Goal: Find specific page/section

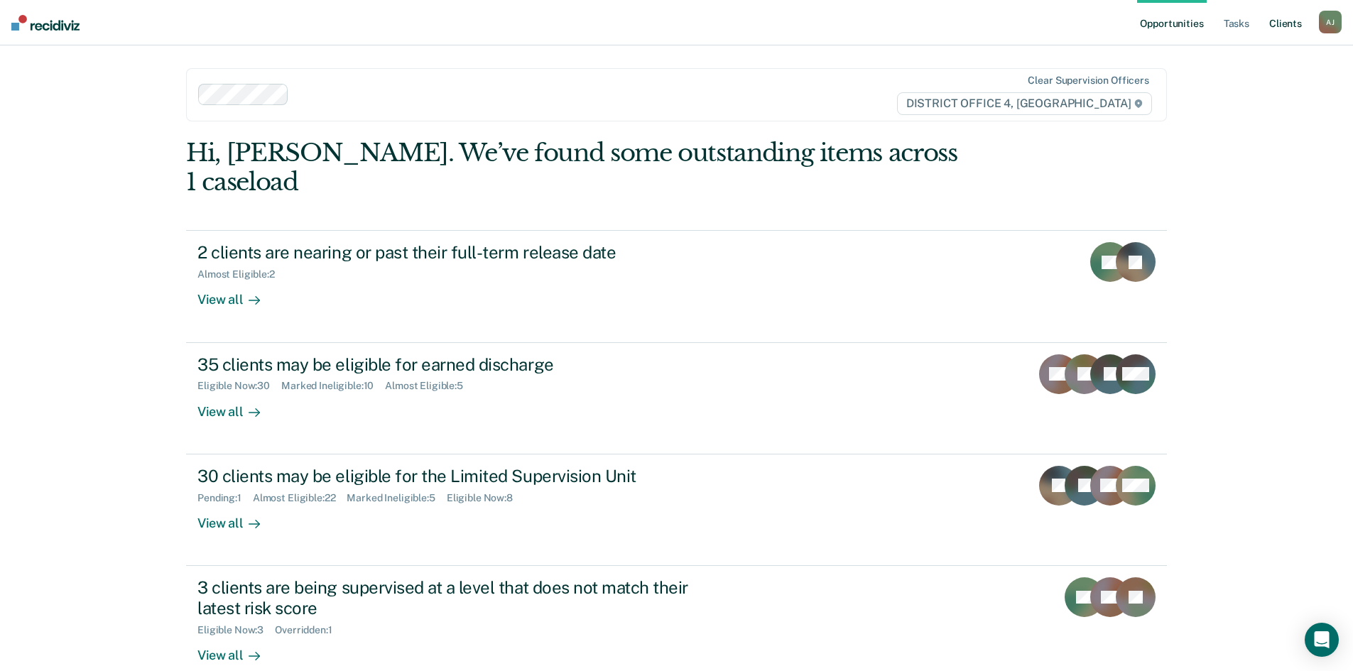
click at [1284, 23] on link "Client s" at bounding box center [1285, 22] width 38 height 45
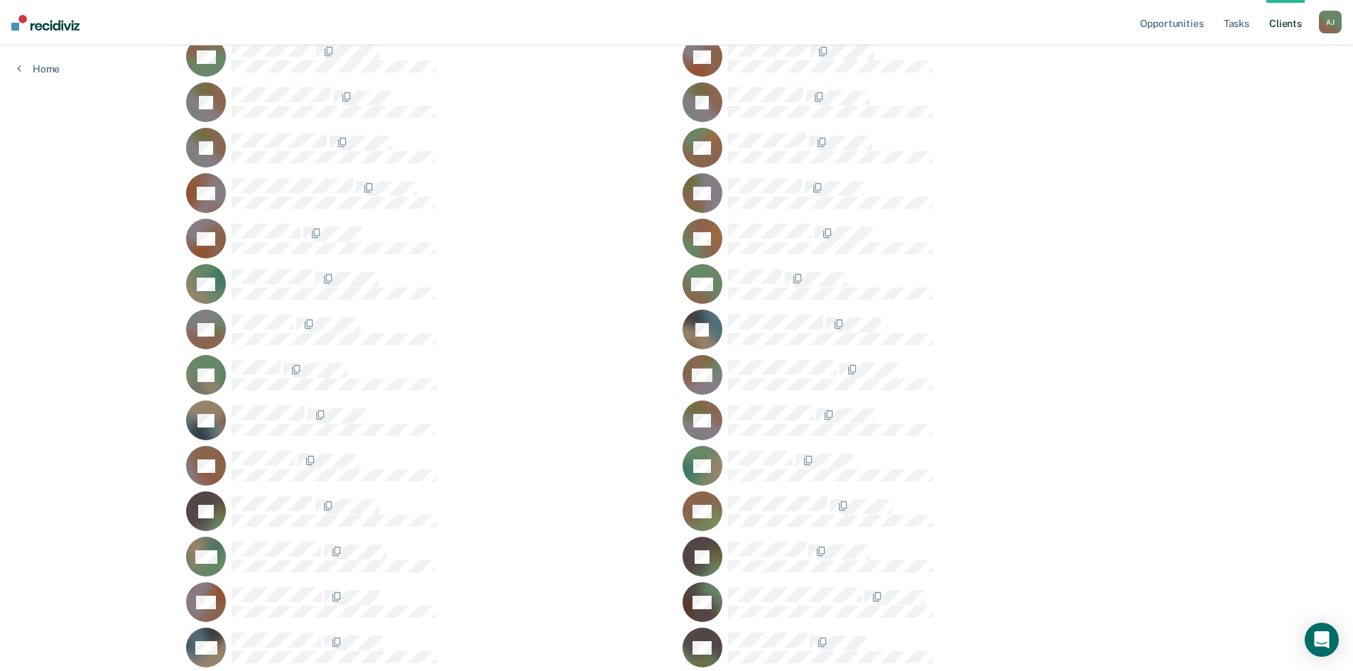
scroll to position [170, 0]
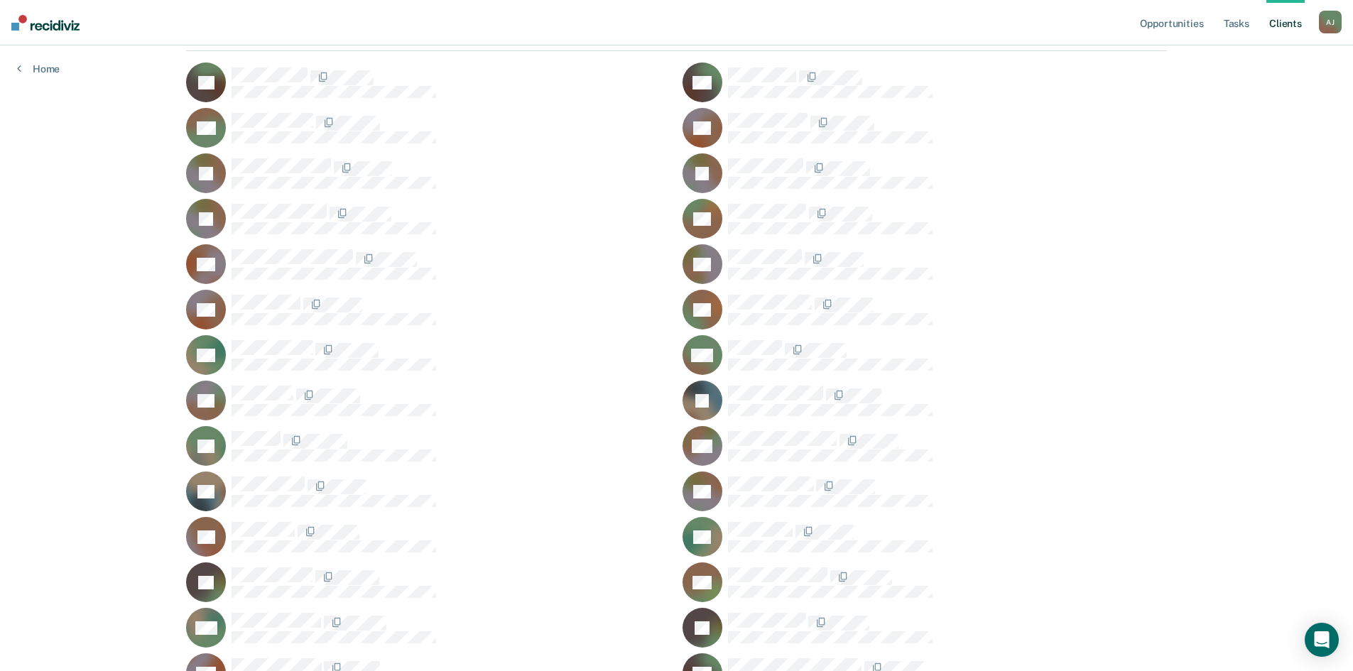
click at [1054, 220] on div at bounding box center [947, 219] width 439 height 30
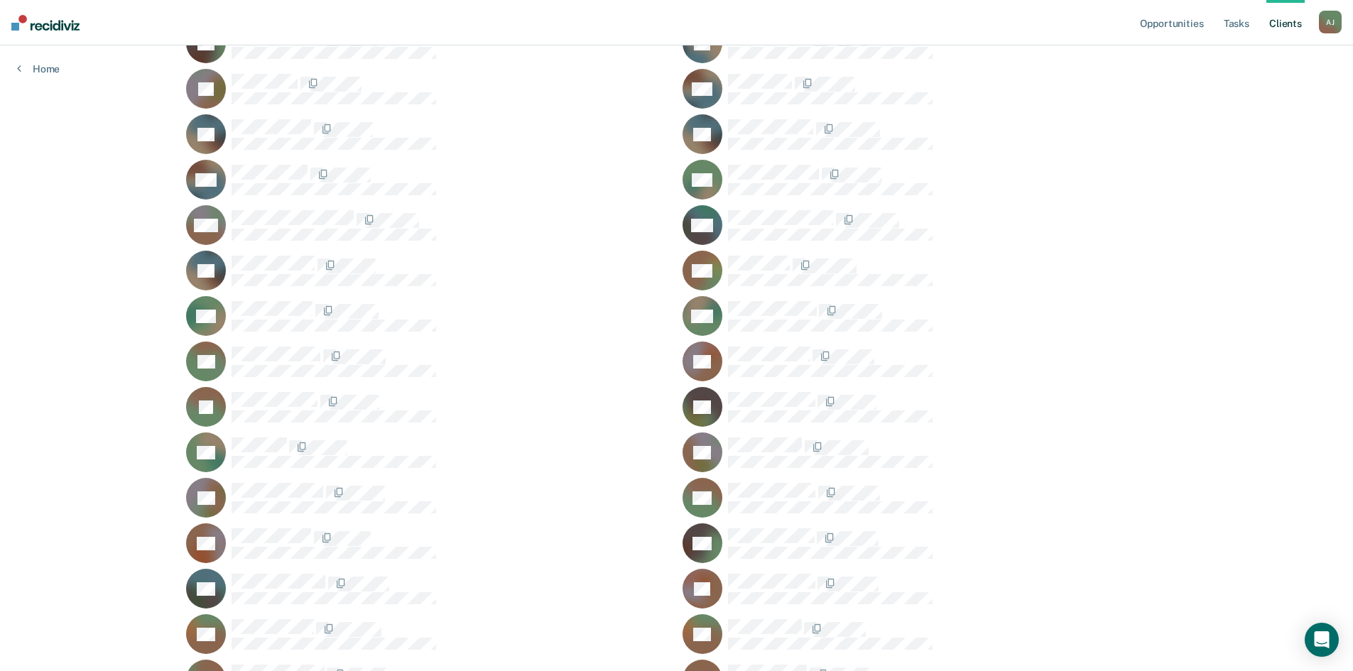
scroll to position [1165, 0]
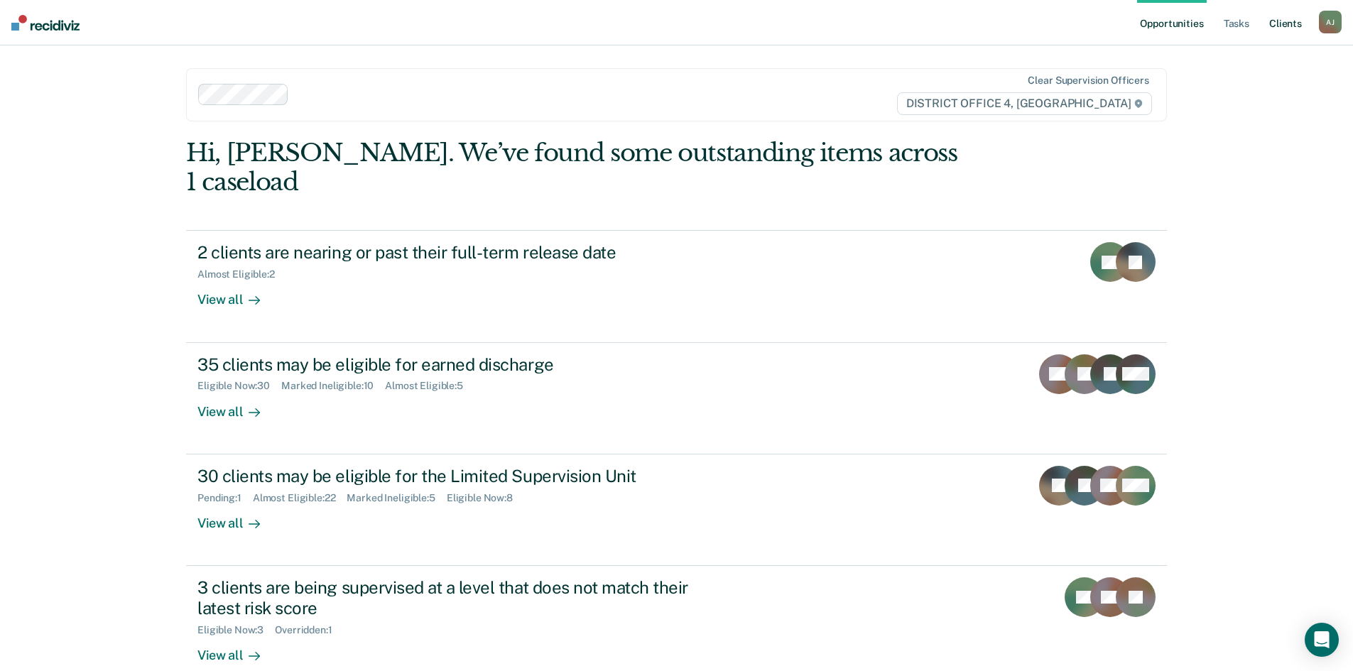
click at [1283, 23] on link "Client s" at bounding box center [1285, 22] width 38 height 45
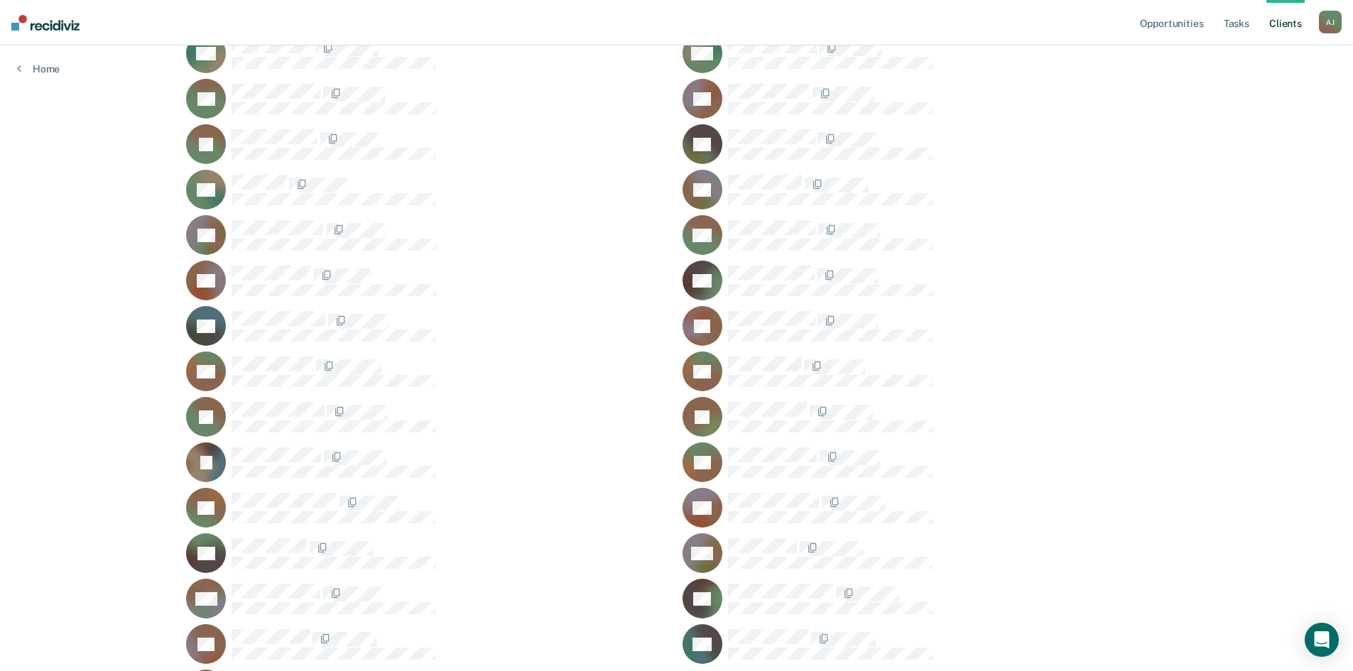
scroll to position [1520, 0]
